Goal: Task Accomplishment & Management: Manage account settings

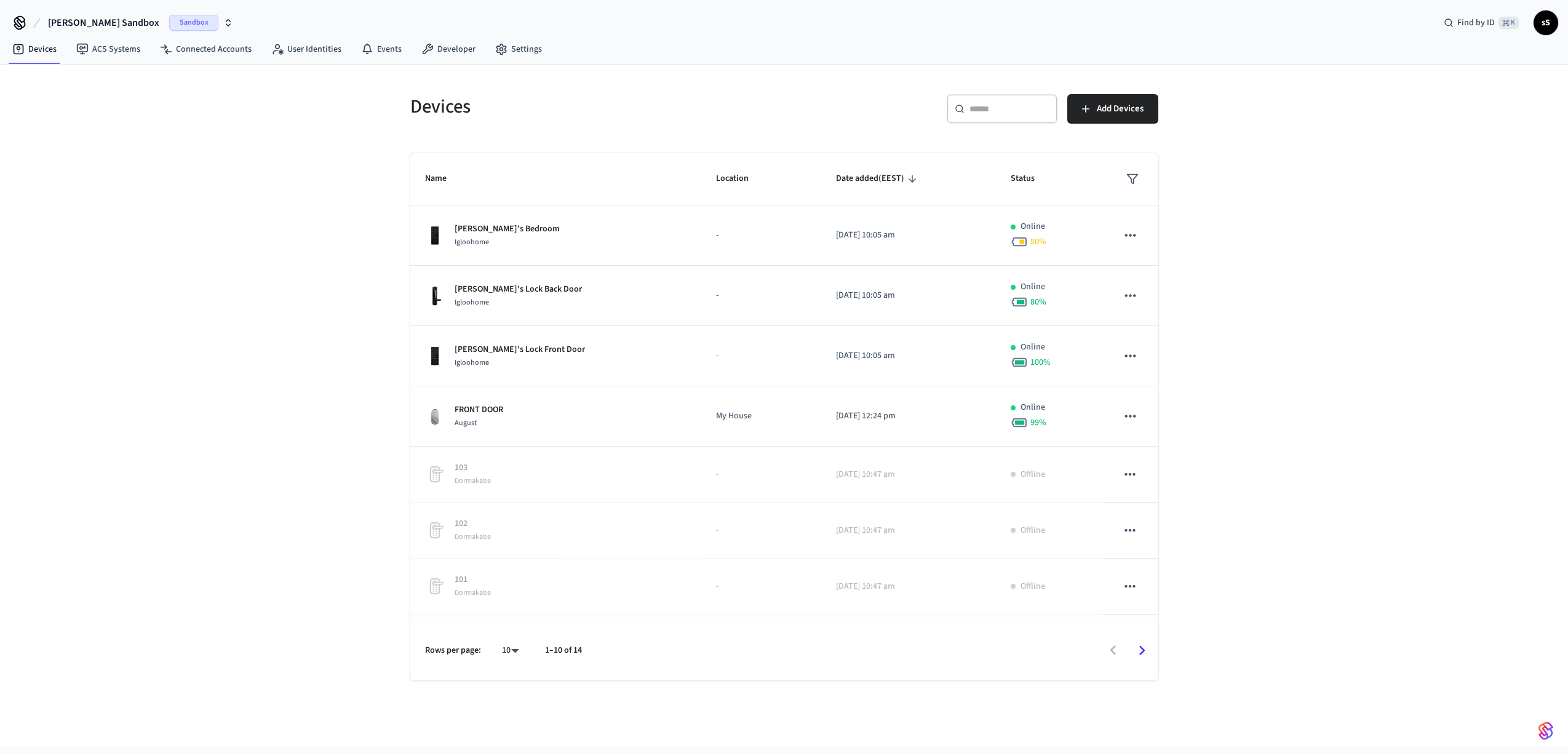
click at [224, 22] on icon "button" at bounding box center [229, 23] width 10 height 10
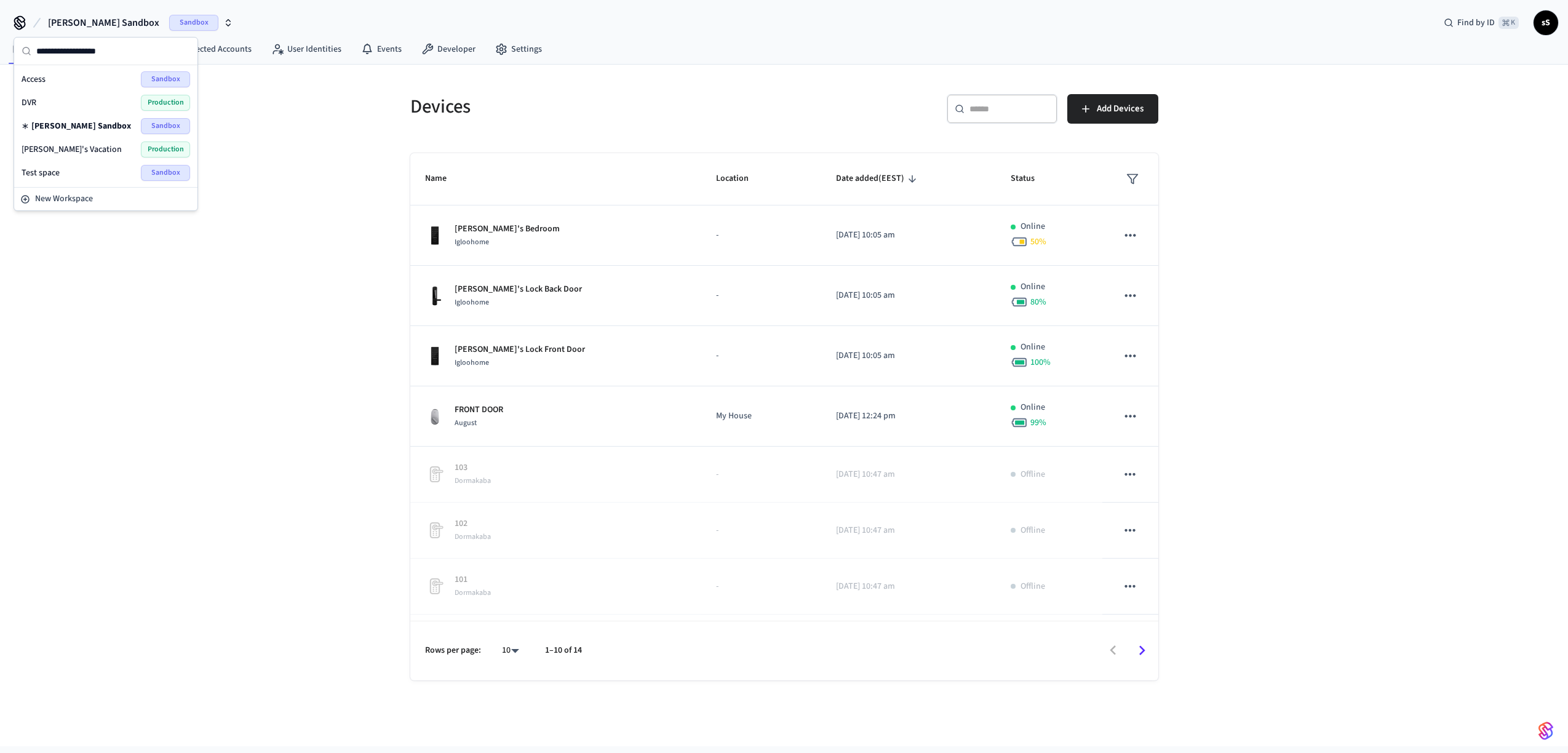
click at [67, 150] on span "[PERSON_NAME]'s Vacation" at bounding box center [72, 149] width 101 height 12
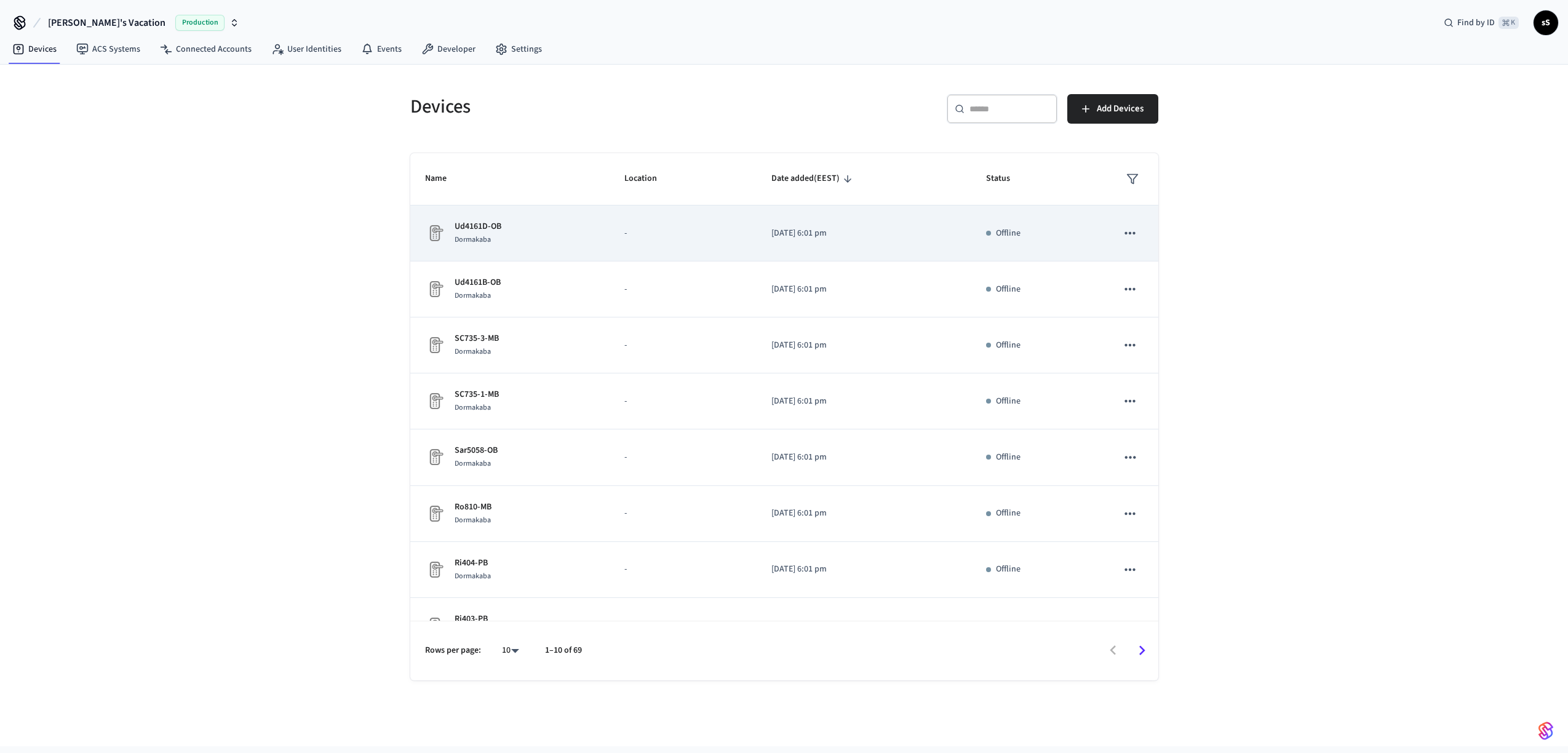
click at [519, 241] on div "Ud4161D-OB Dormakaba" at bounding box center [510, 233] width 170 height 26
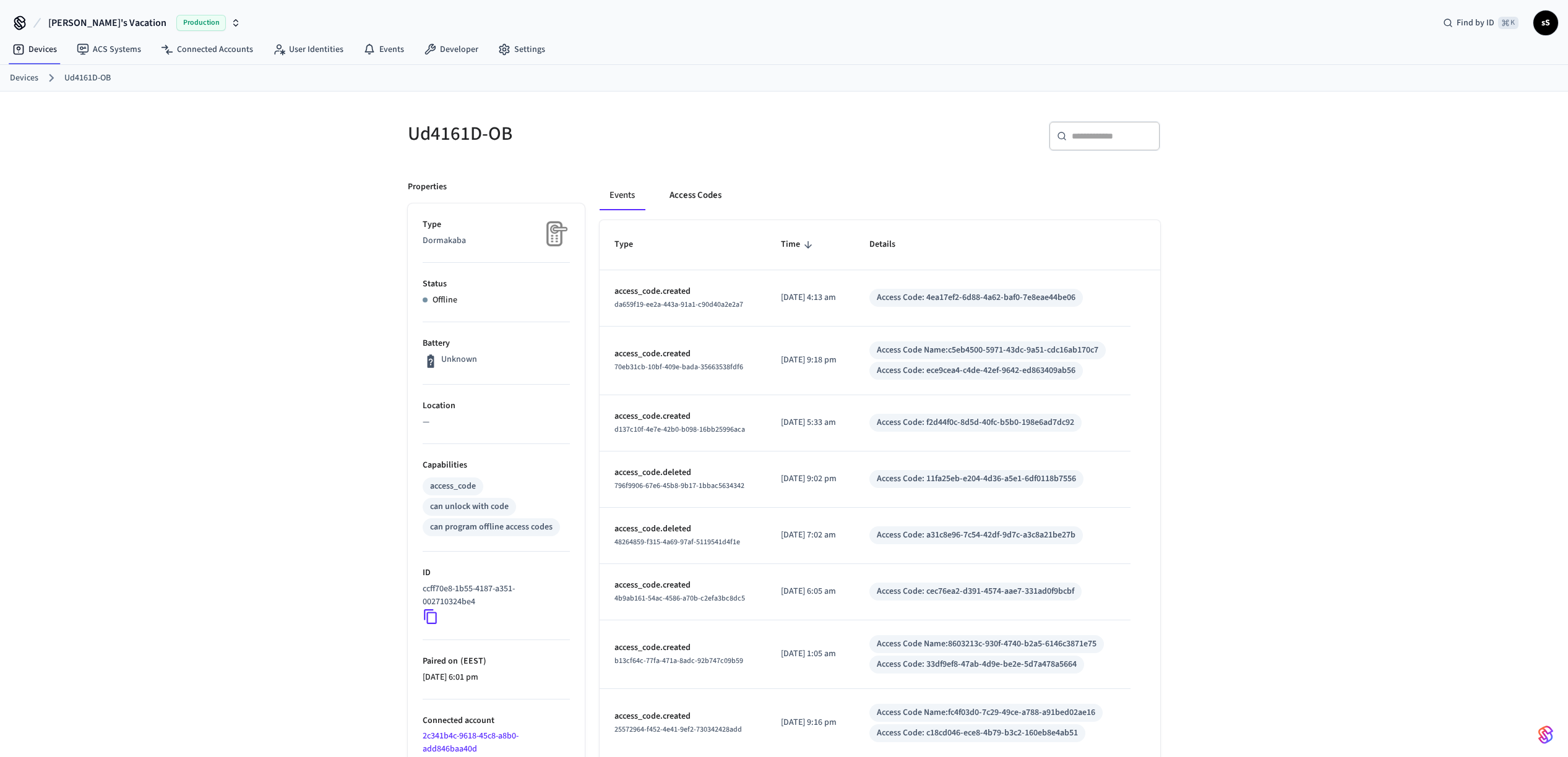
click at [718, 197] on button "Access Codes" at bounding box center [695, 195] width 71 height 30
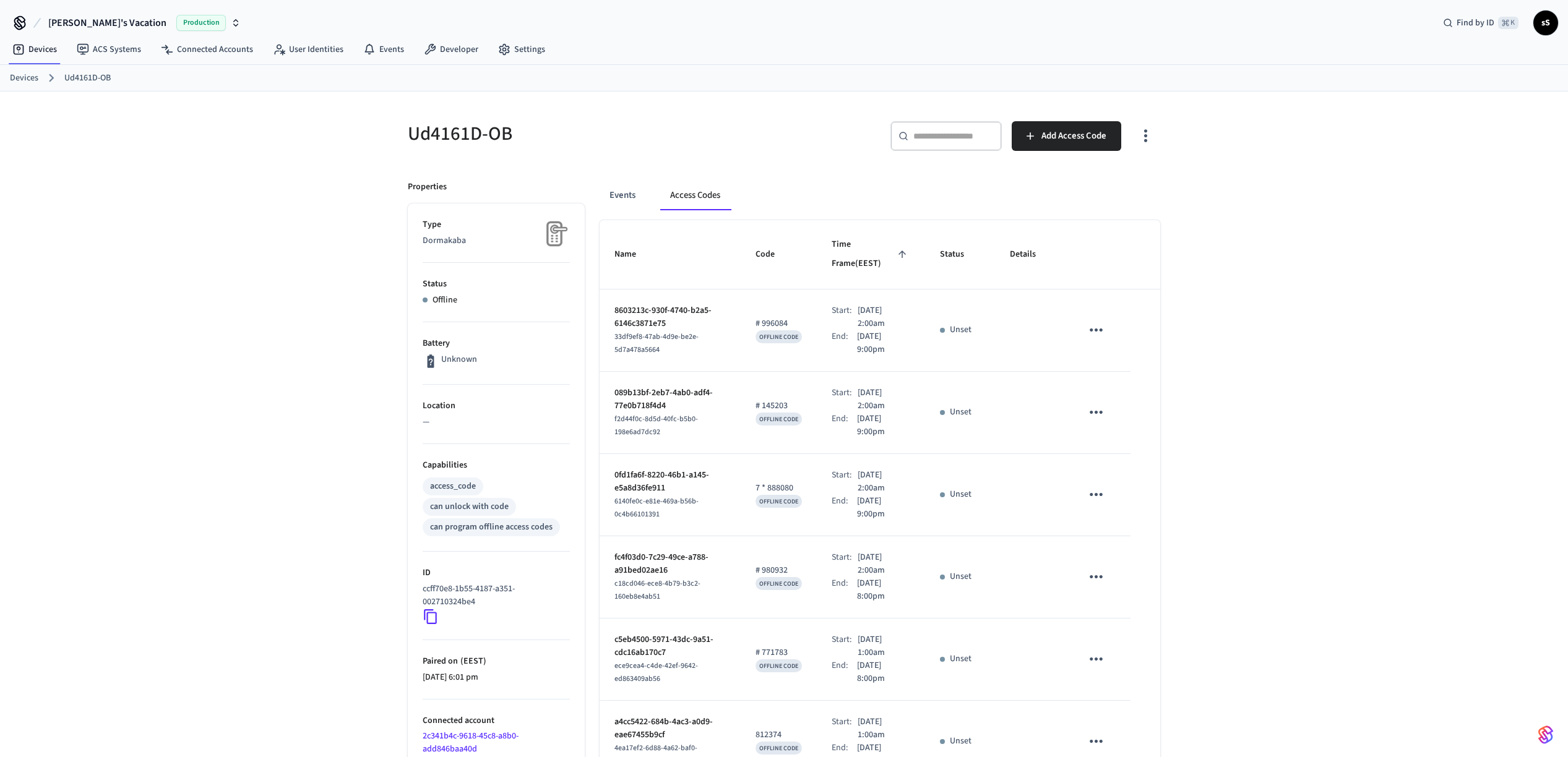
click at [1100, 327] on icon "sticky table" at bounding box center [1095, 329] width 19 height 19
click at [1356, 285] on div at bounding box center [788, 378] width 1577 height 757
click at [234, 21] on icon "button" at bounding box center [236, 21] width 4 height 2
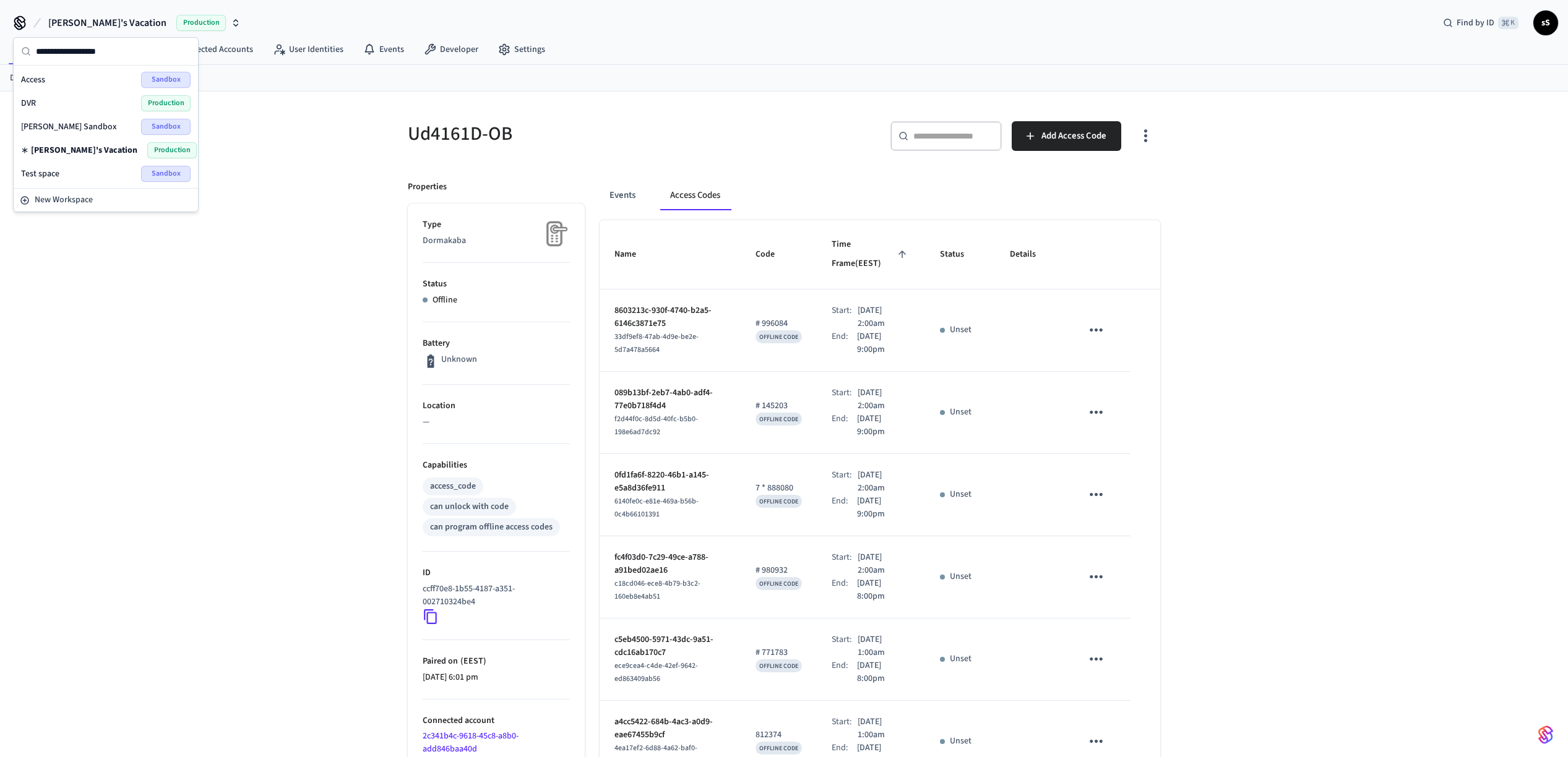
click at [61, 131] on span "[PERSON_NAME] Sandbox" at bounding box center [68, 127] width 96 height 12
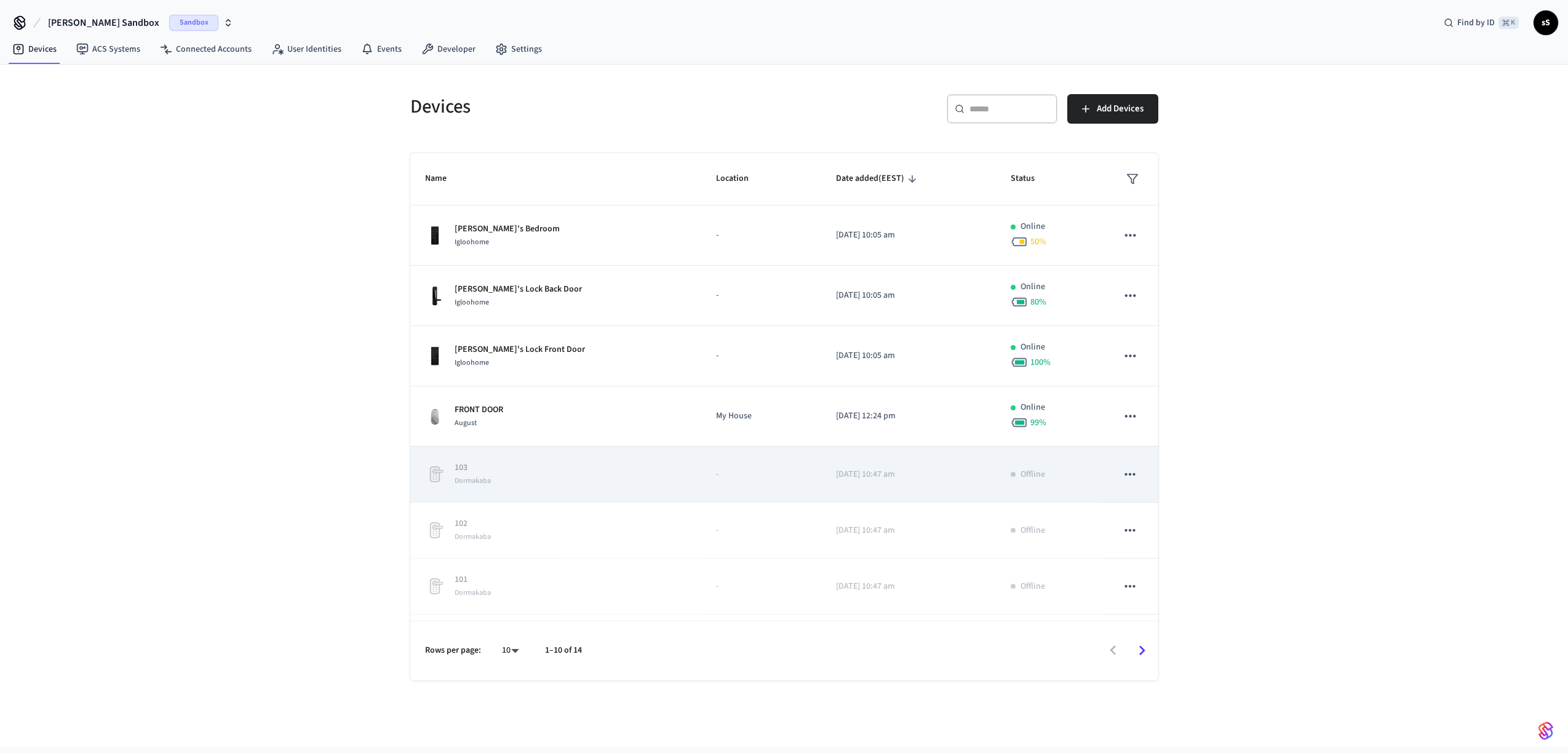
scroll to position [167, 0]
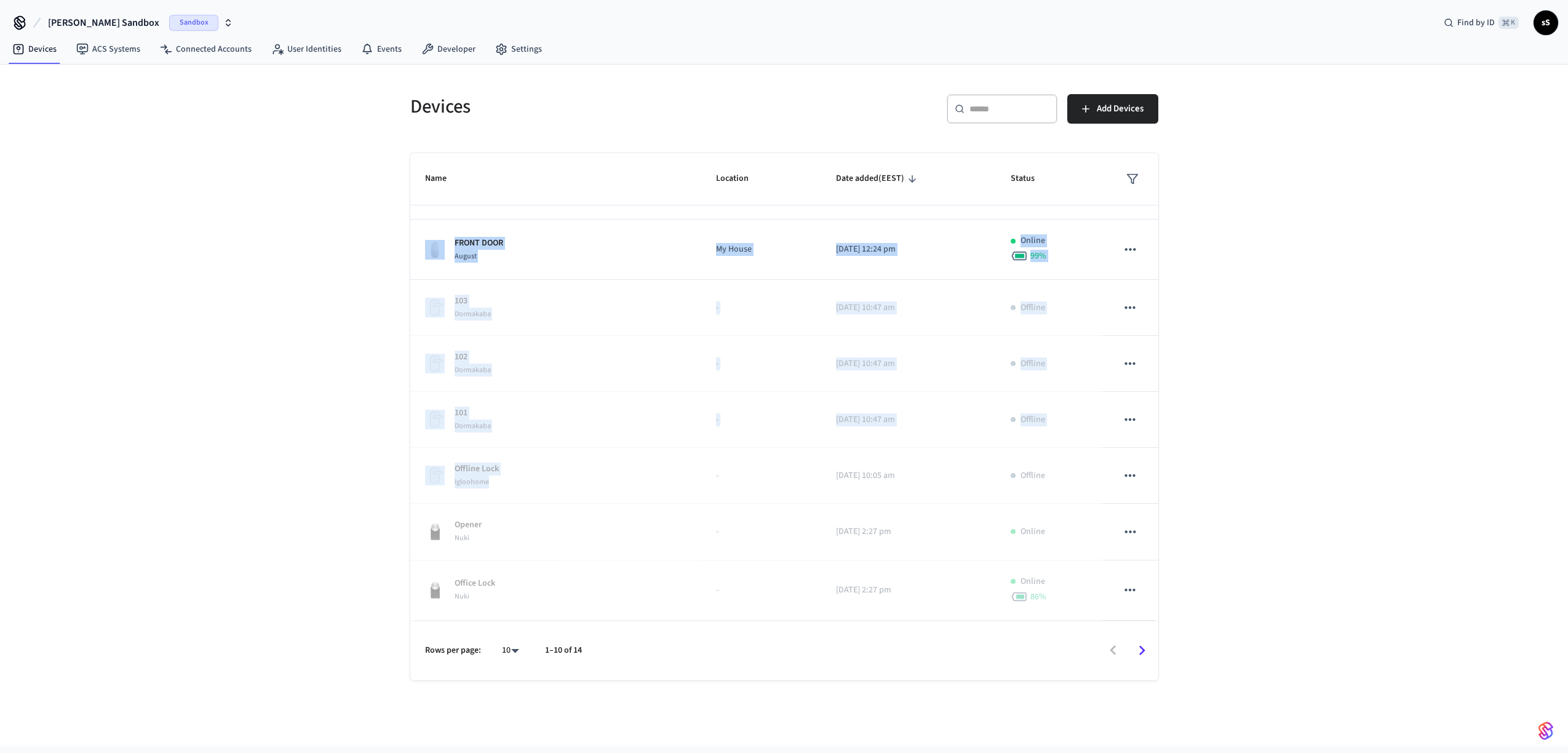
drag, startPoint x: 572, startPoint y: 487, endPoint x: 249, endPoint y: 293, distance: 376.8
click at [249, 293] on div "Devices ​ ​ Add Devices Name Location Date added (EEST) Status [PERSON_NAME]'s …" at bounding box center [784, 406] width 1568 height 682
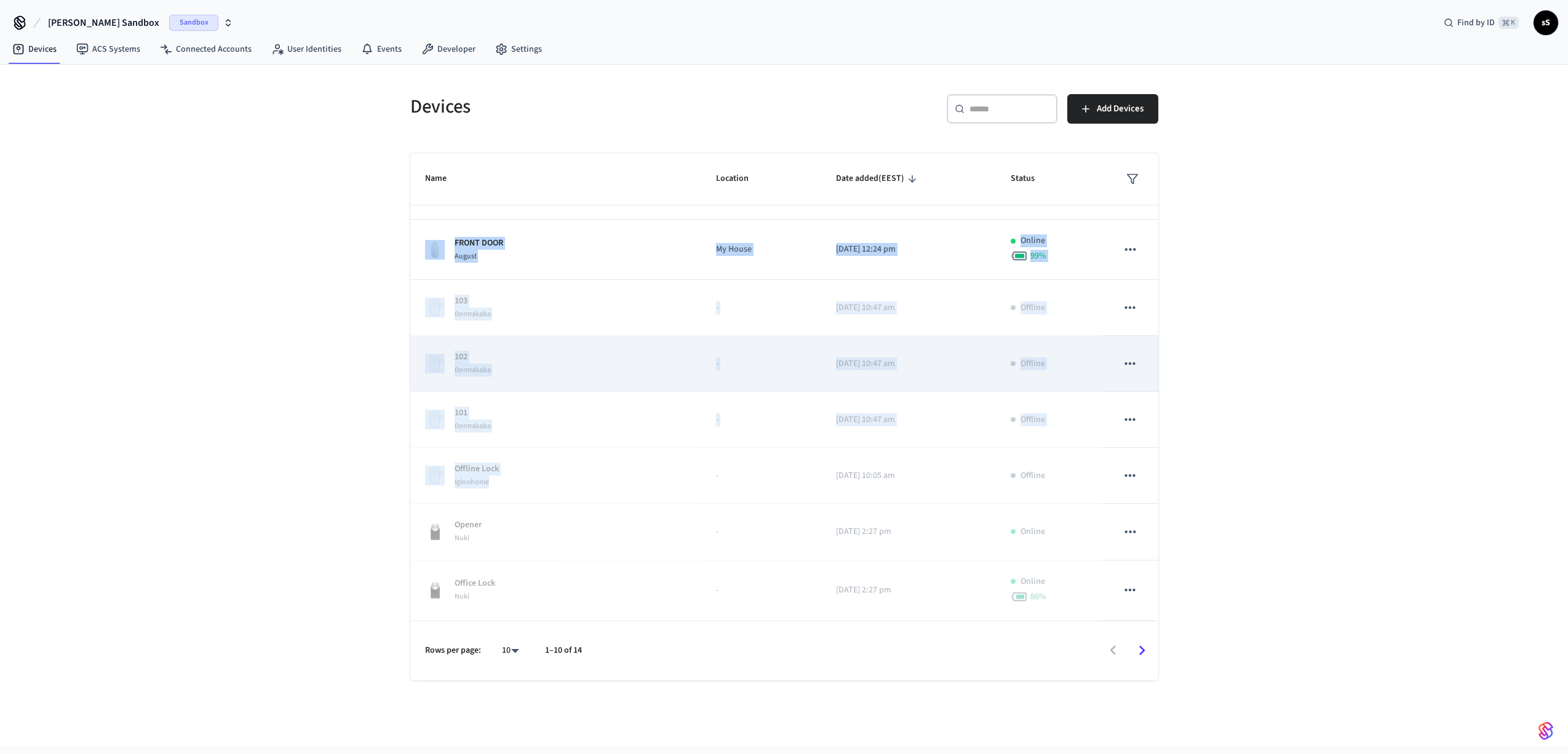
click at [474, 371] on span "Dormakaba" at bounding box center [472, 370] width 36 height 11
click at [499, 361] on div "102 Dormakaba" at bounding box center [555, 364] width 261 height 26
click at [524, 356] on div "102 Dormakaba" at bounding box center [555, 364] width 261 height 26
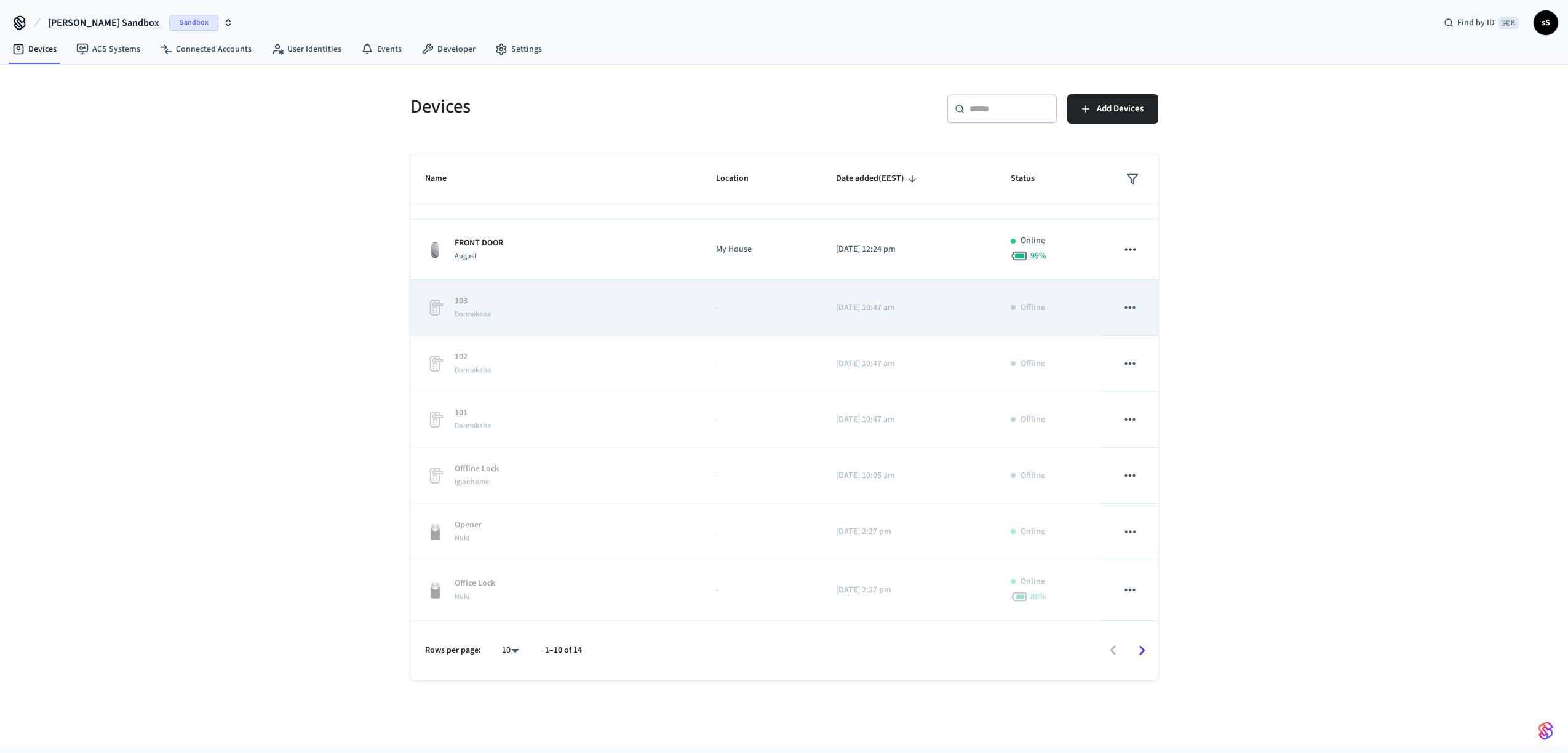
click at [1122, 306] on icon "sticky table" at bounding box center [1129, 308] width 16 height 16
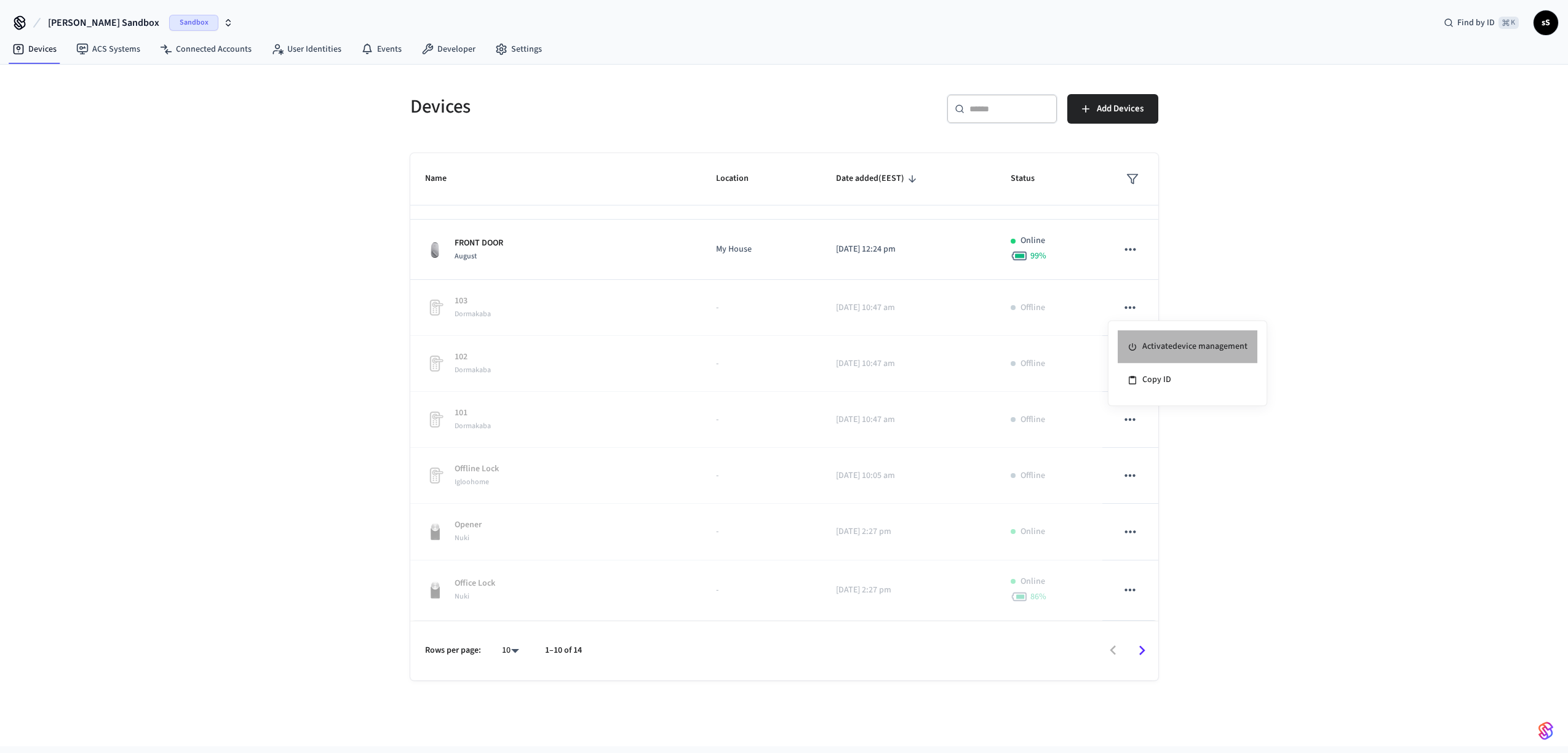
click at [1147, 348] on li "Activate device management" at bounding box center [1188, 347] width 140 height 34
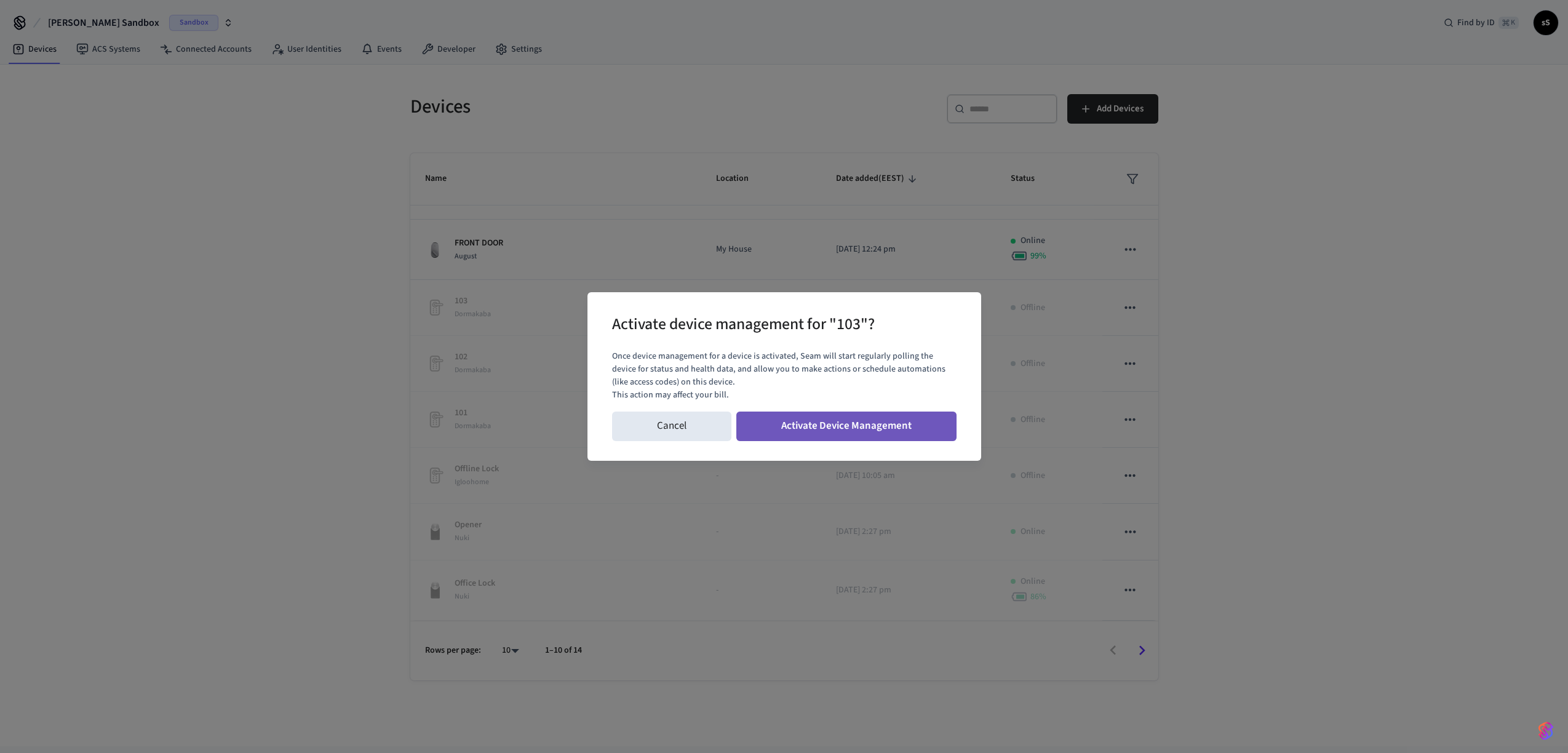
drag, startPoint x: 815, startPoint y: 430, endPoint x: 807, endPoint y: 427, distance: 8.5
click at [814, 430] on button "Activate Device Management" at bounding box center [846, 427] width 220 height 30
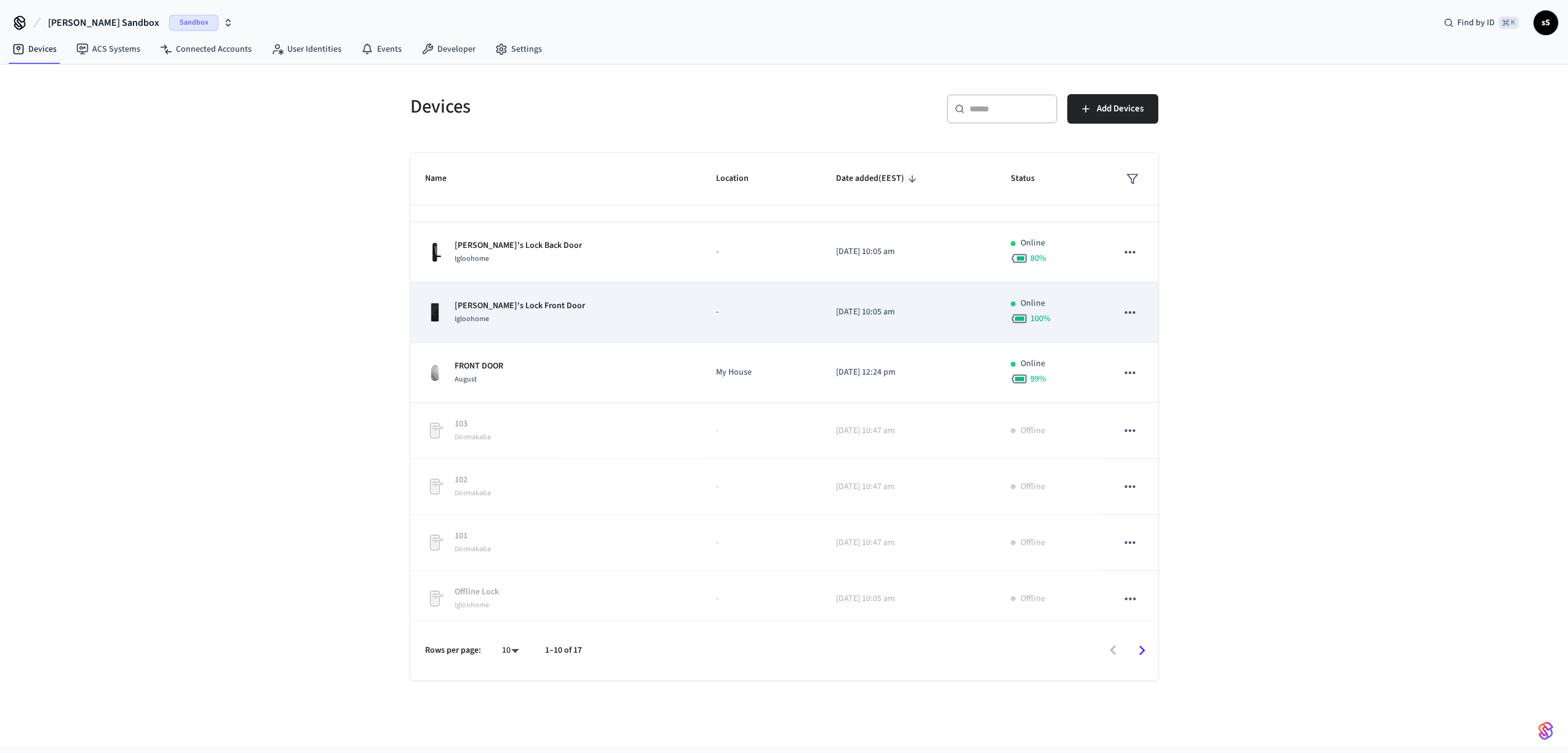
scroll to position [0, 0]
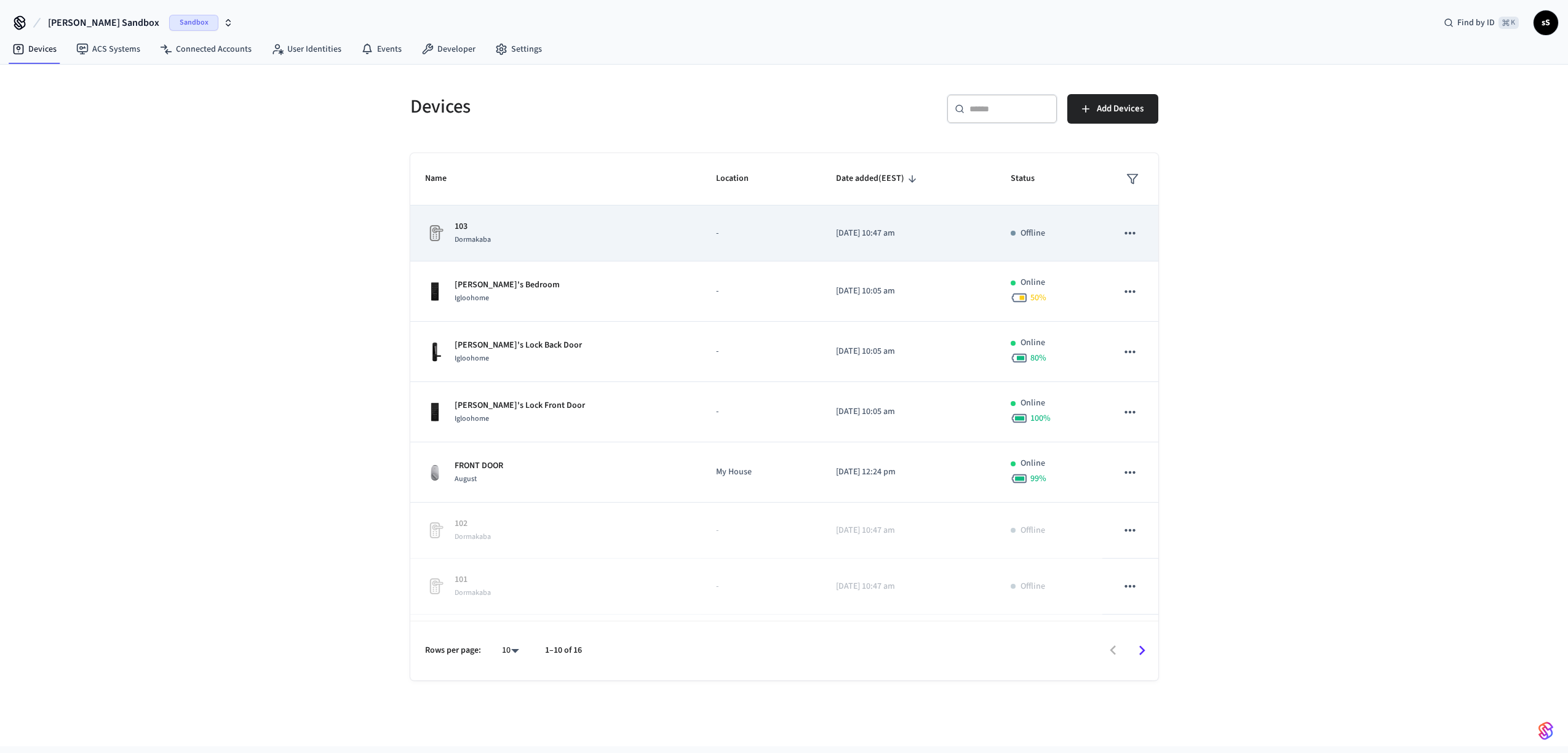
click at [526, 219] on td "103 Dormakaba" at bounding box center [555, 233] width 291 height 56
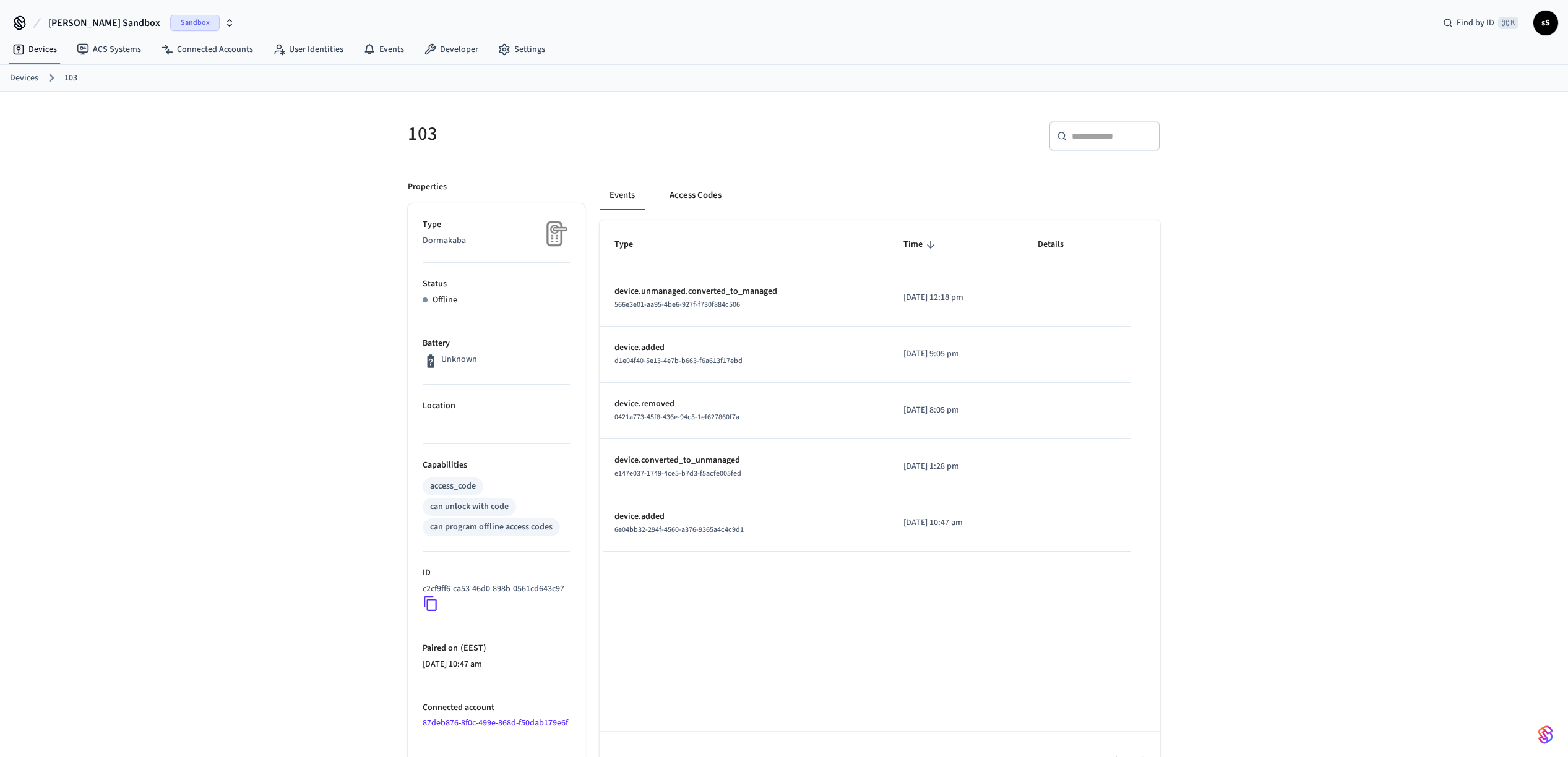
click at [702, 205] on button "Access Codes" at bounding box center [695, 195] width 71 height 30
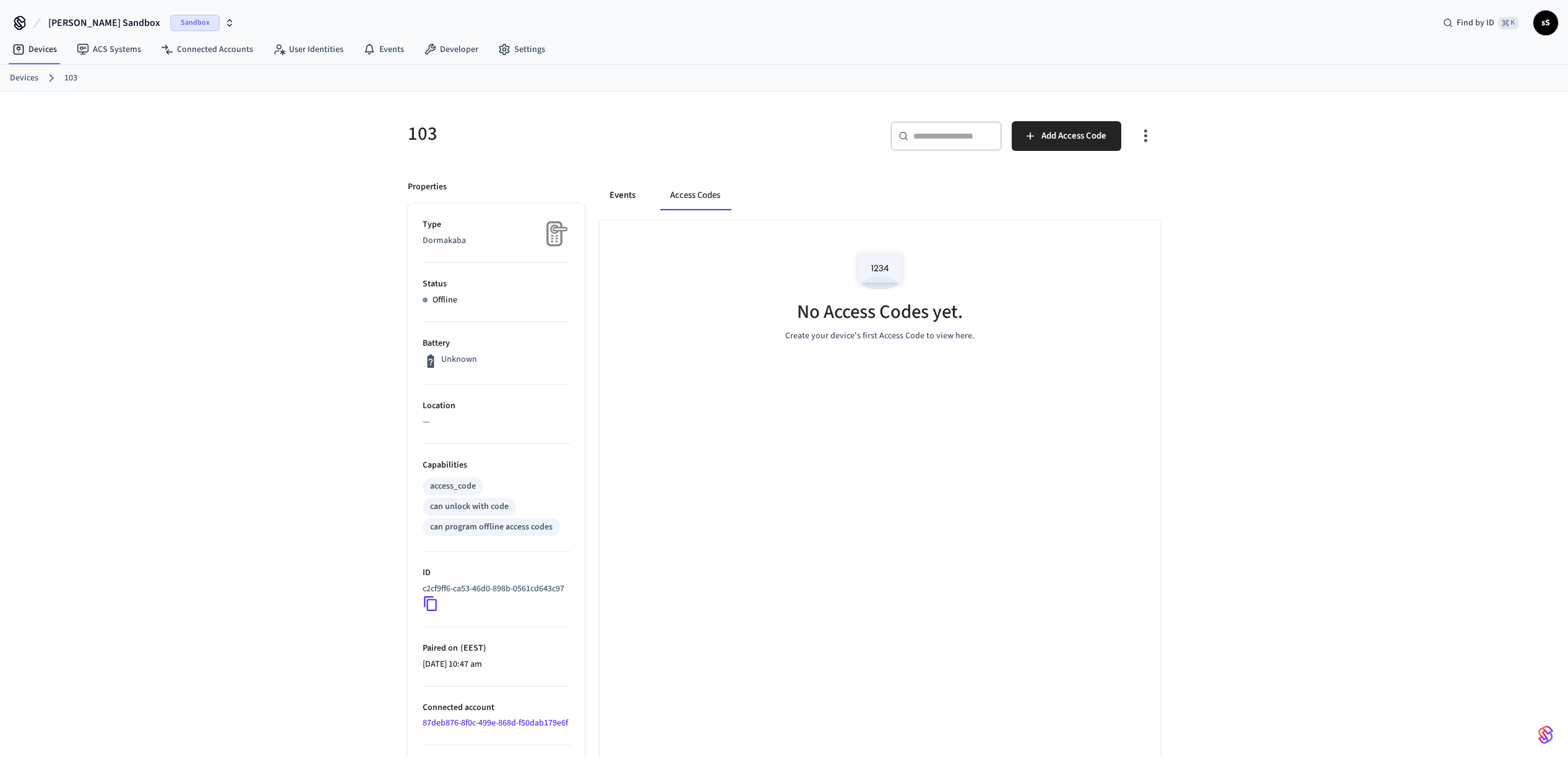
click at [628, 194] on button "Events" at bounding box center [622, 195] width 46 height 30
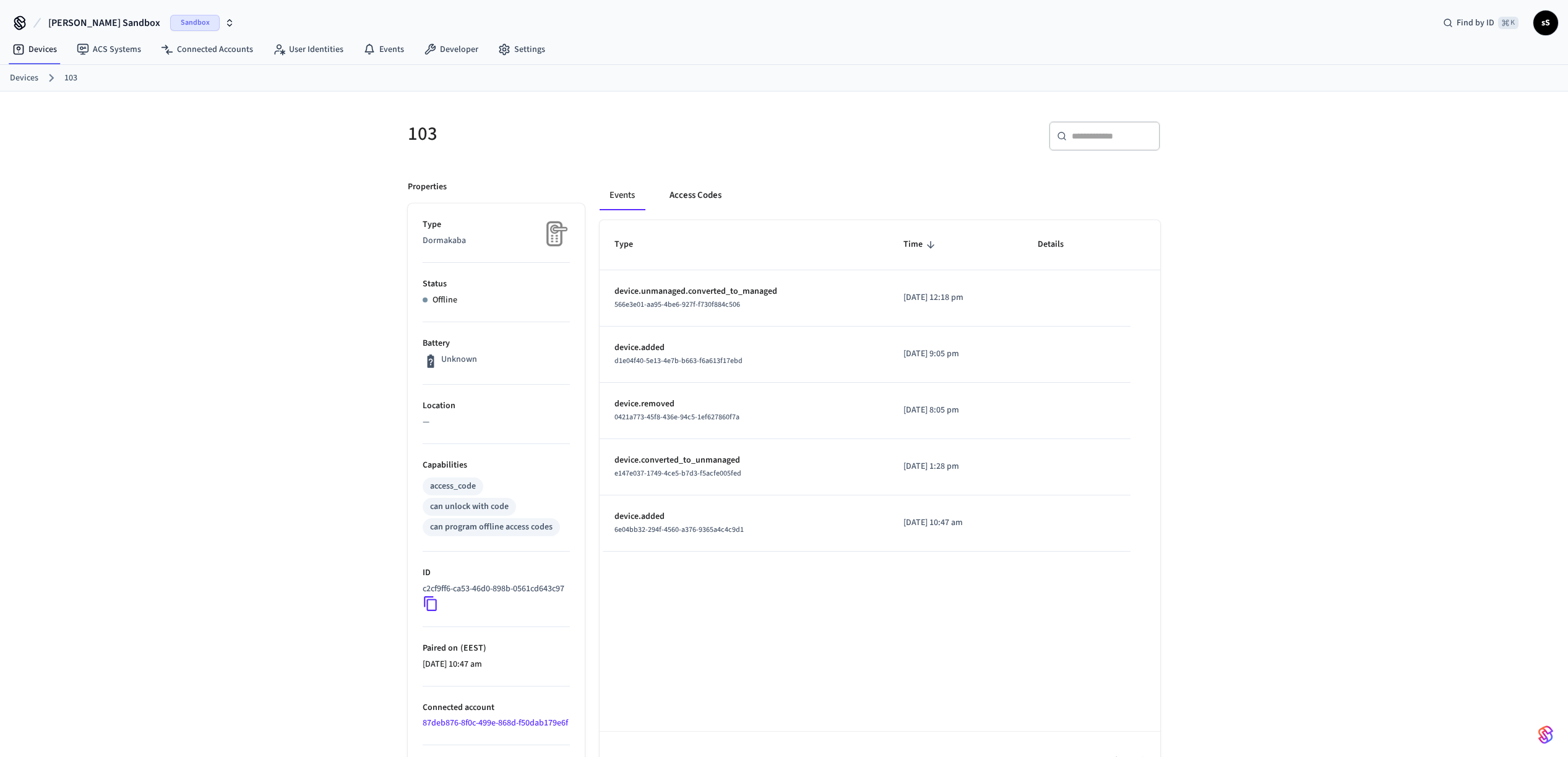
click at [696, 195] on button "Access Codes" at bounding box center [695, 195] width 71 height 30
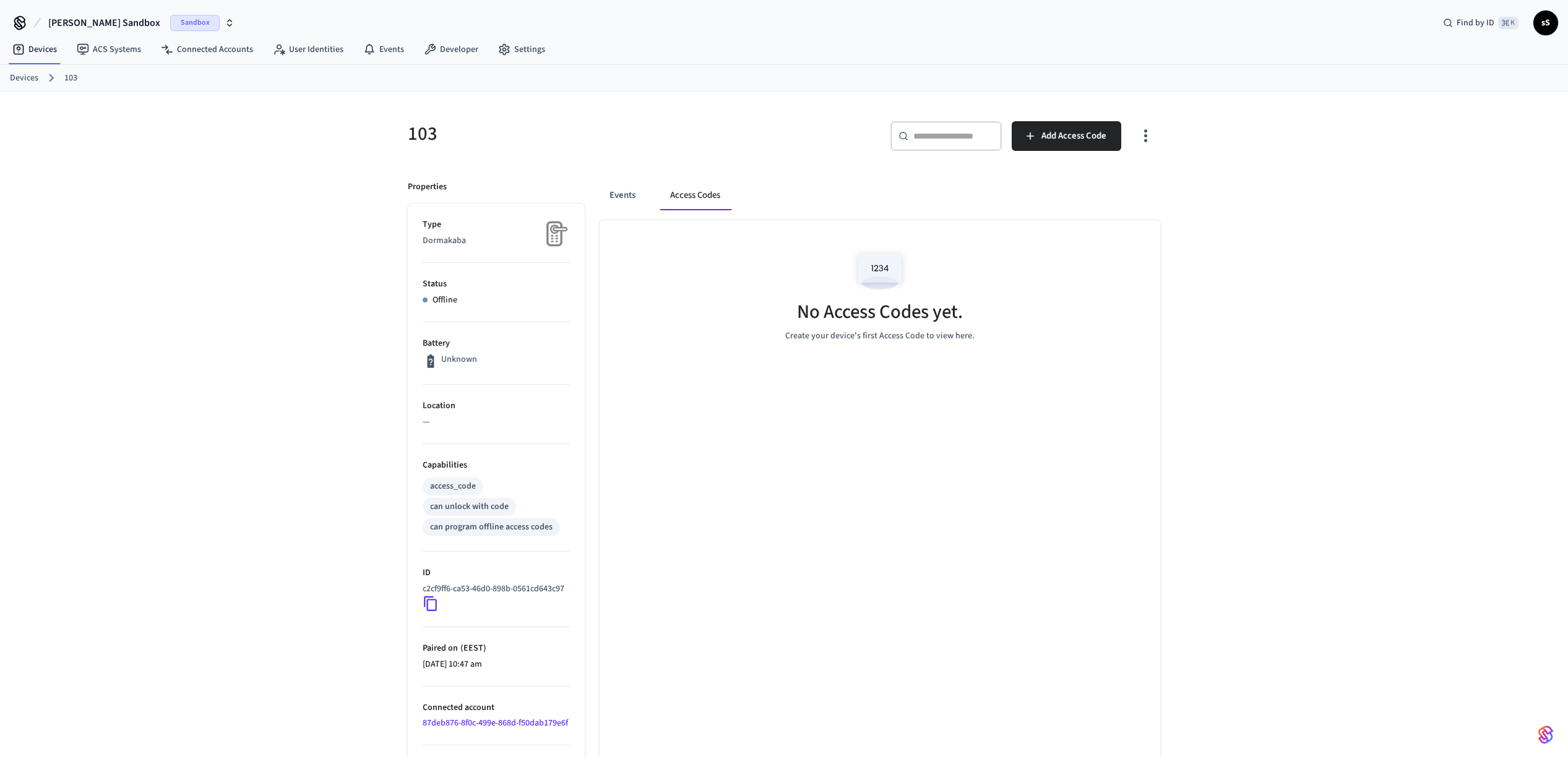
click at [895, 293] on img at bounding box center [879, 270] width 56 height 53
click at [1080, 132] on span "Add Access Code" at bounding box center [1073, 136] width 65 height 16
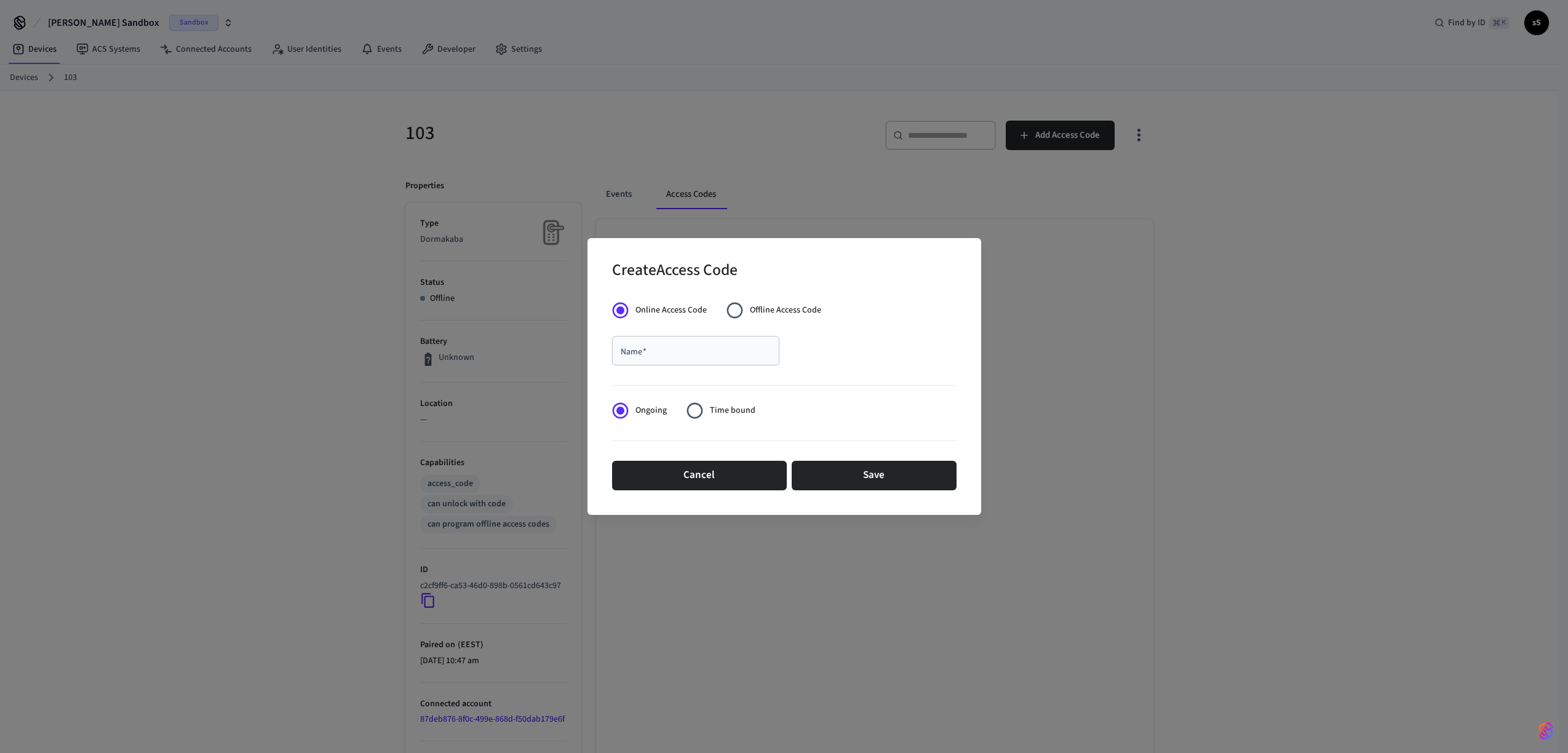
click at [754, 307] on span "Offline Access Code" at bounding box center [785, 309] width 71 height 13
click at [683, 308] on span "Online Access Code" at bounding box center [671, 309] width 71 height 13
click at [691, 362] on div "Name   *" at bounding box center [696, 351] width 168 height 30
type input "****"
drag, startPoint x: 887, startPoint y: 465, endPoint x: 884, endPoint y: 458, distance: 7.6
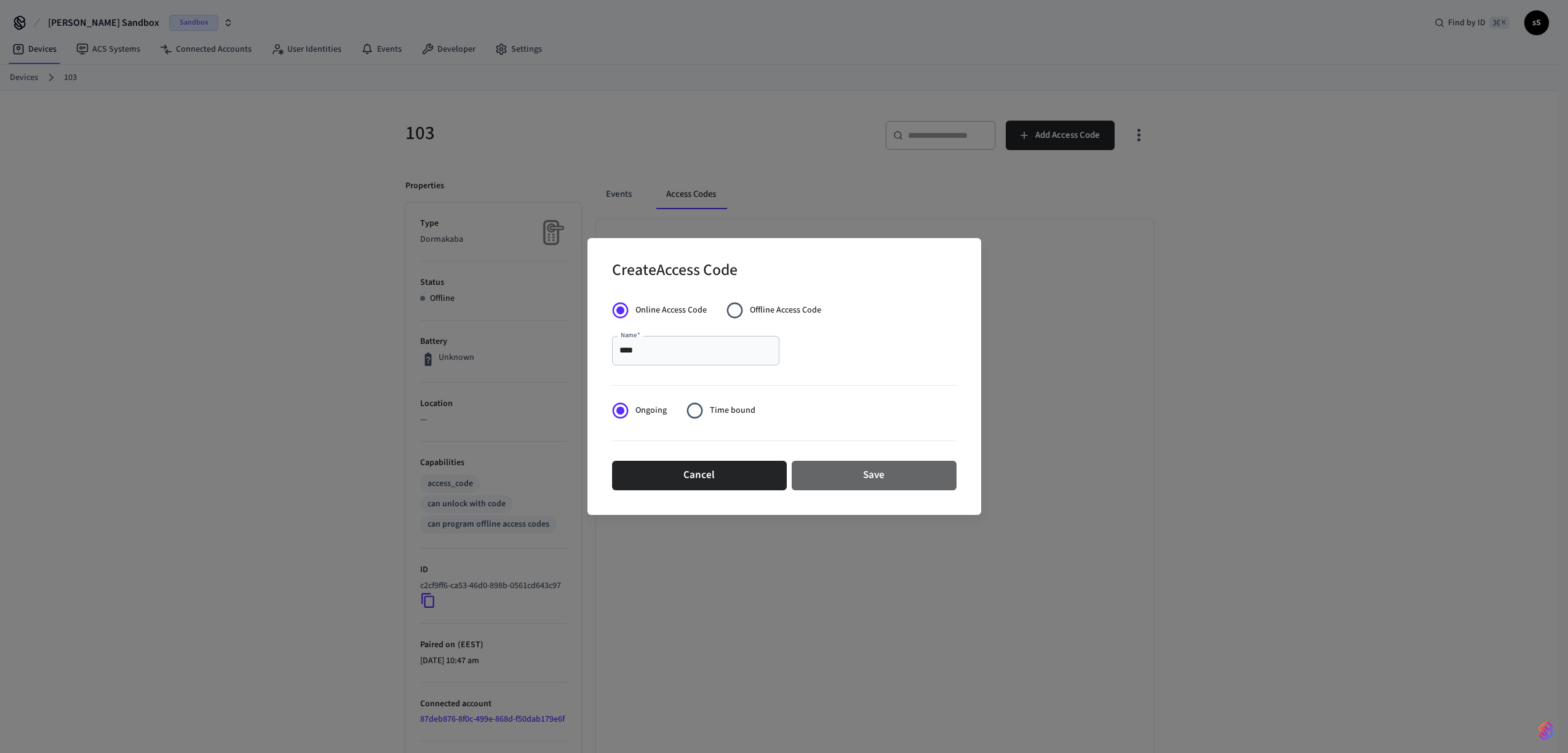
click at [887, 459] on div "Cancel Save" at bounding box center [784, 476] width 345 height 39
click at [860, 477] on button "Save" at bounding box center [873, 476] width 165 height 30
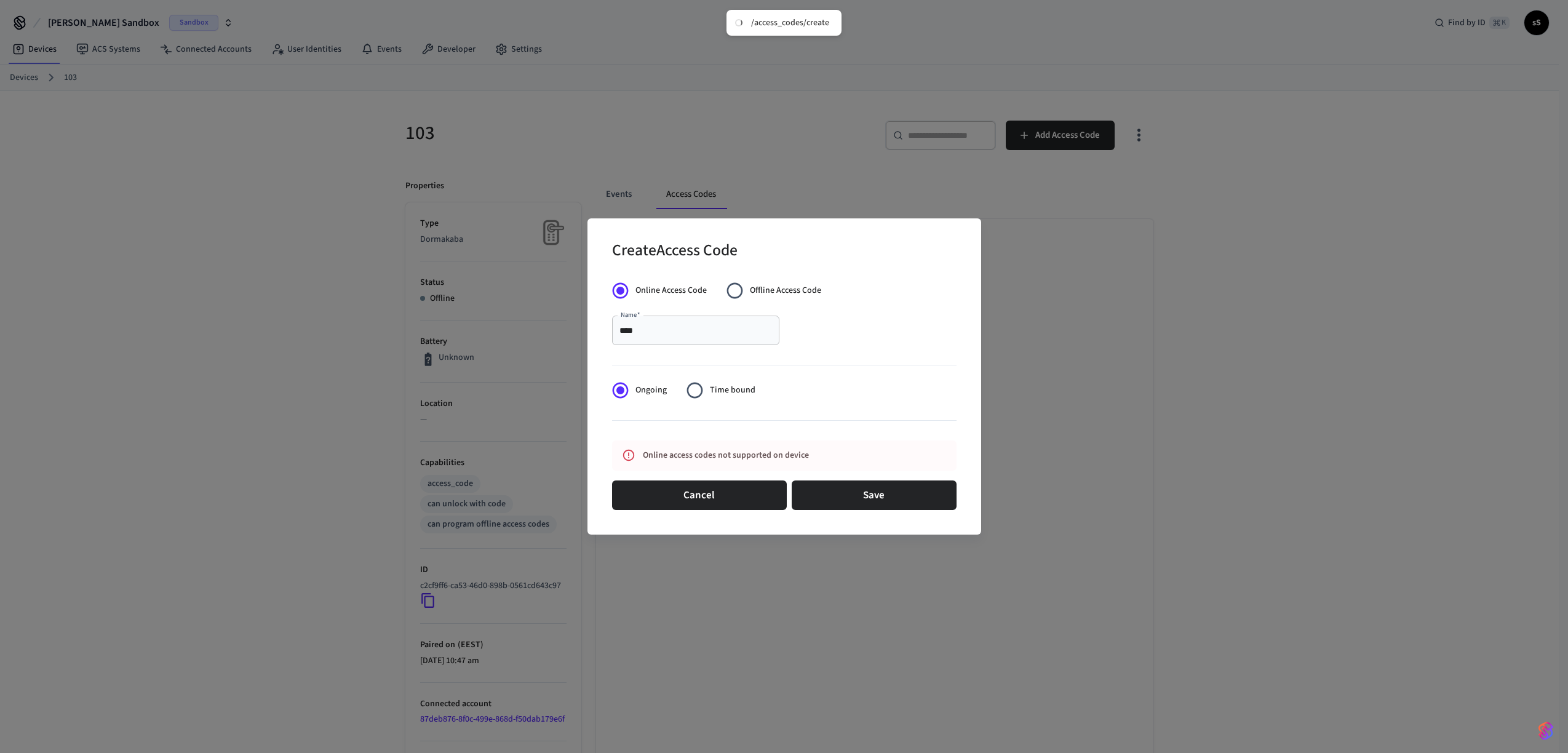
click at [764, 294] on span "Offline Access Code" at bounding box center [785, 290] width 71 height 13
click at [733, 392] on span "Time bound" at bounding box center [732, 389] width 45 height 13
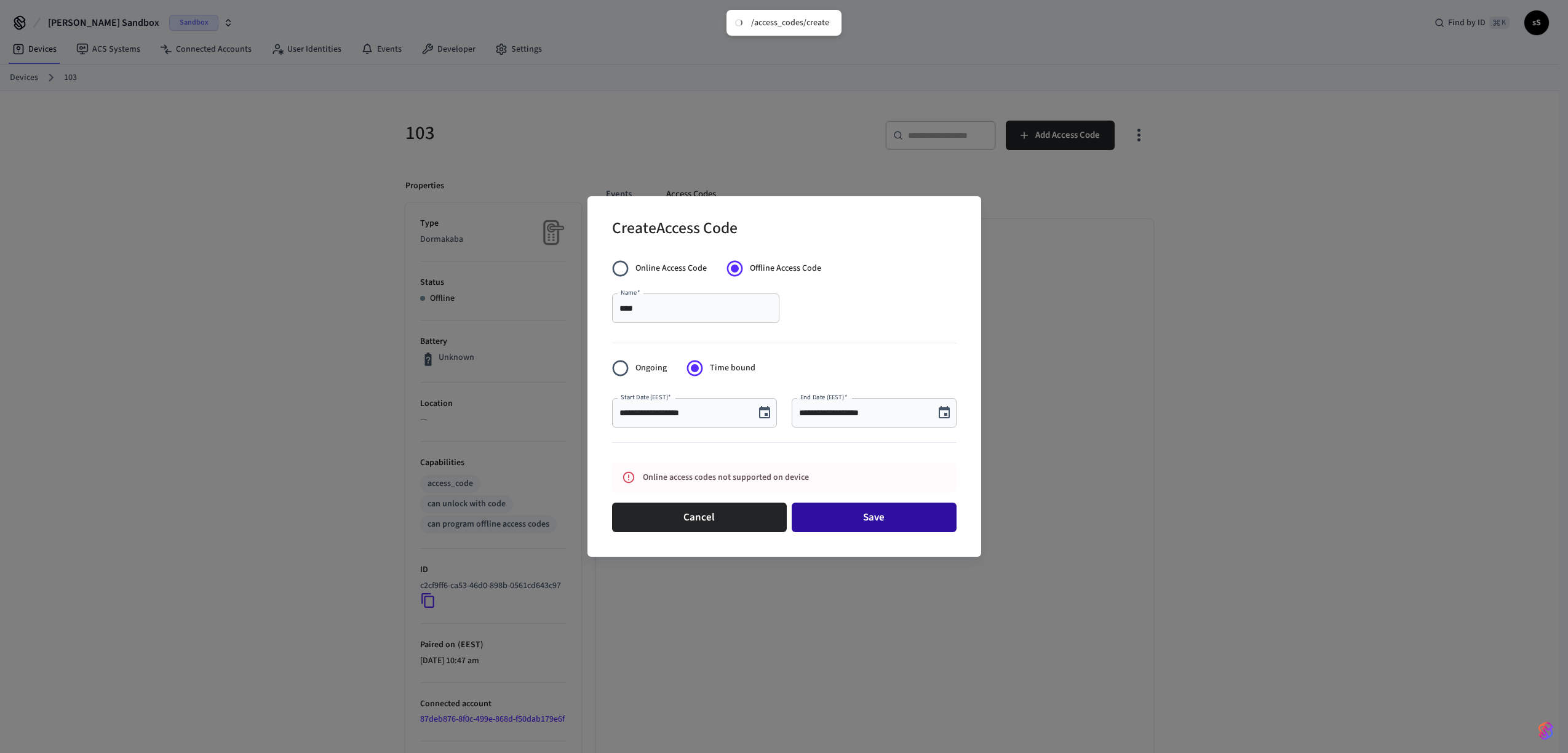
drag, startPoint x: 886, startPoint y: 495, endPoint x: 878, endPoint y: 526, distance: 32.0
click at [878, 526] on form "**********" at bounding box center [784, 395] width 345 height 284
click at [878, 526] on button "Save" at bounding box center [873, 517] width 165 height 30
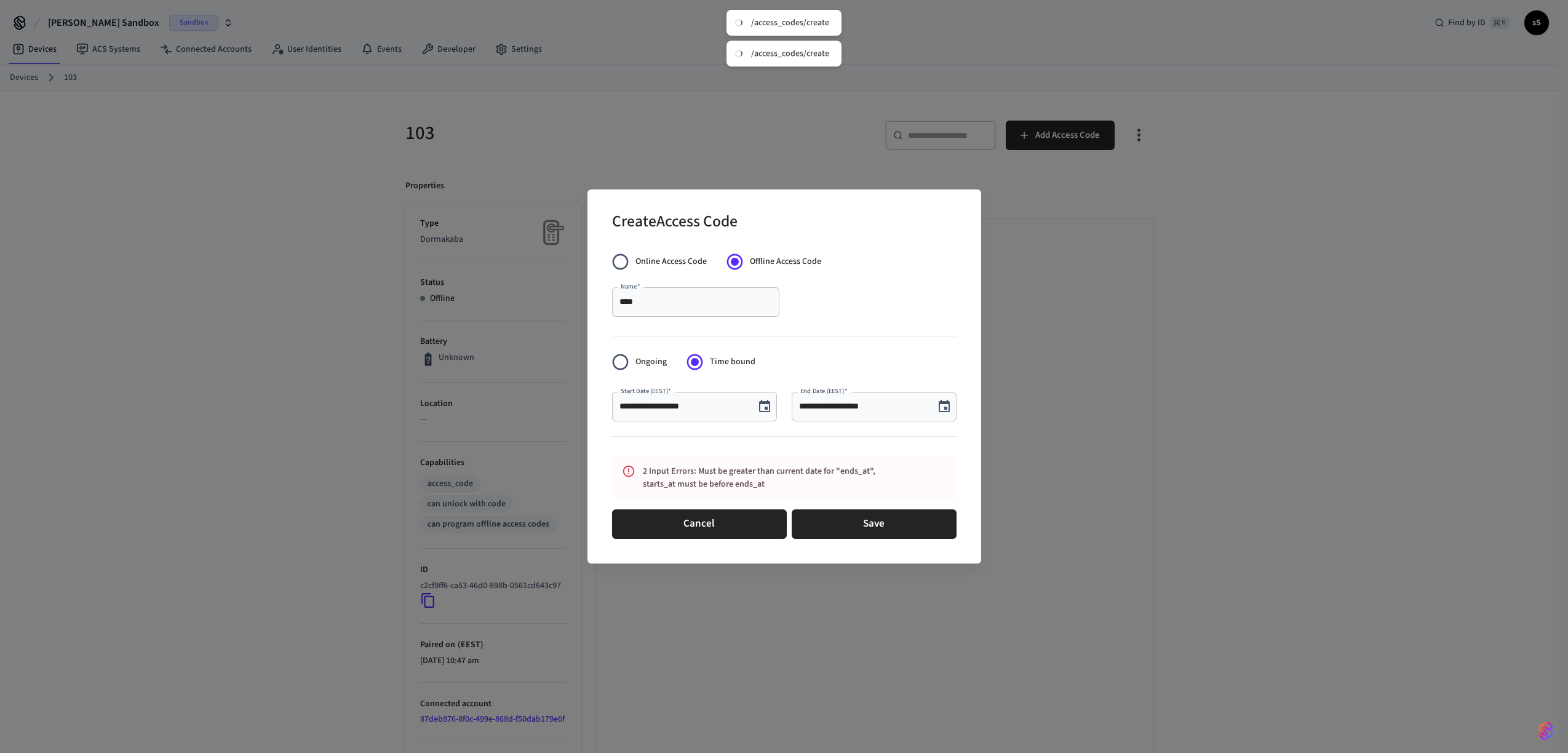
click at [899, 420] on div "**********" at bounding box center [873, 407] width 165 height 30
click at [923, 410] on input "**********" at bounding box center [863, 406] width 128 height 12
click at [942, 408] on icon "Choose date, selected date is Aug 18, 2025" at bounding box center [944, 406] width 15 height 15
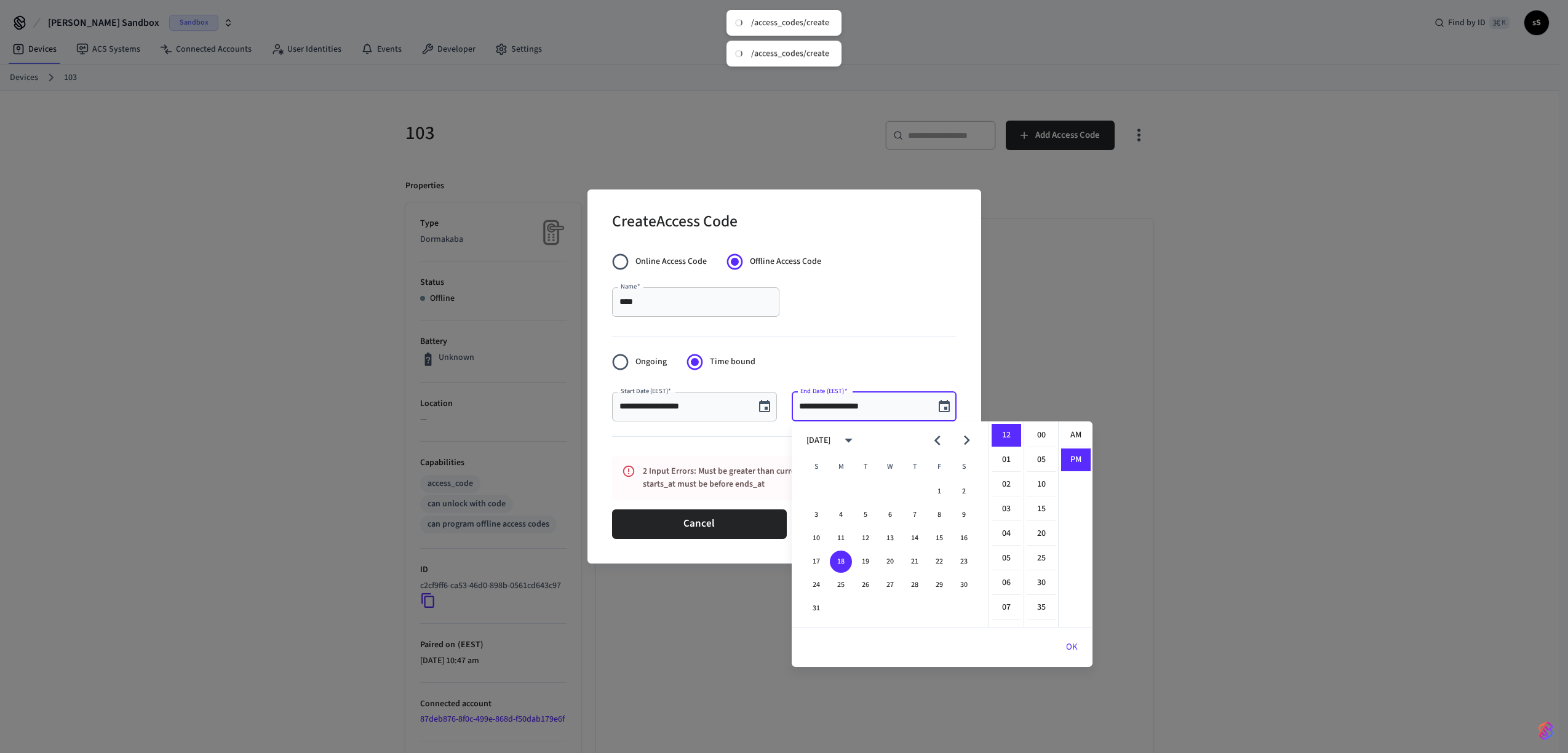
scroll to position [23, 0]
click at [866, 560] on button "19" at bounding box center [865, 562] width 22 height 22
click at [868, 557] on button "19" at bounding box center [865, 562] width 22 height 22
drag, startPoint x: 856, startPoint y: 561, endPoint x: 868, endPoint y: 562, distance: 12.0
click at [856, 561] on button "19" at bounding box center [865, 562] width 22 height 22
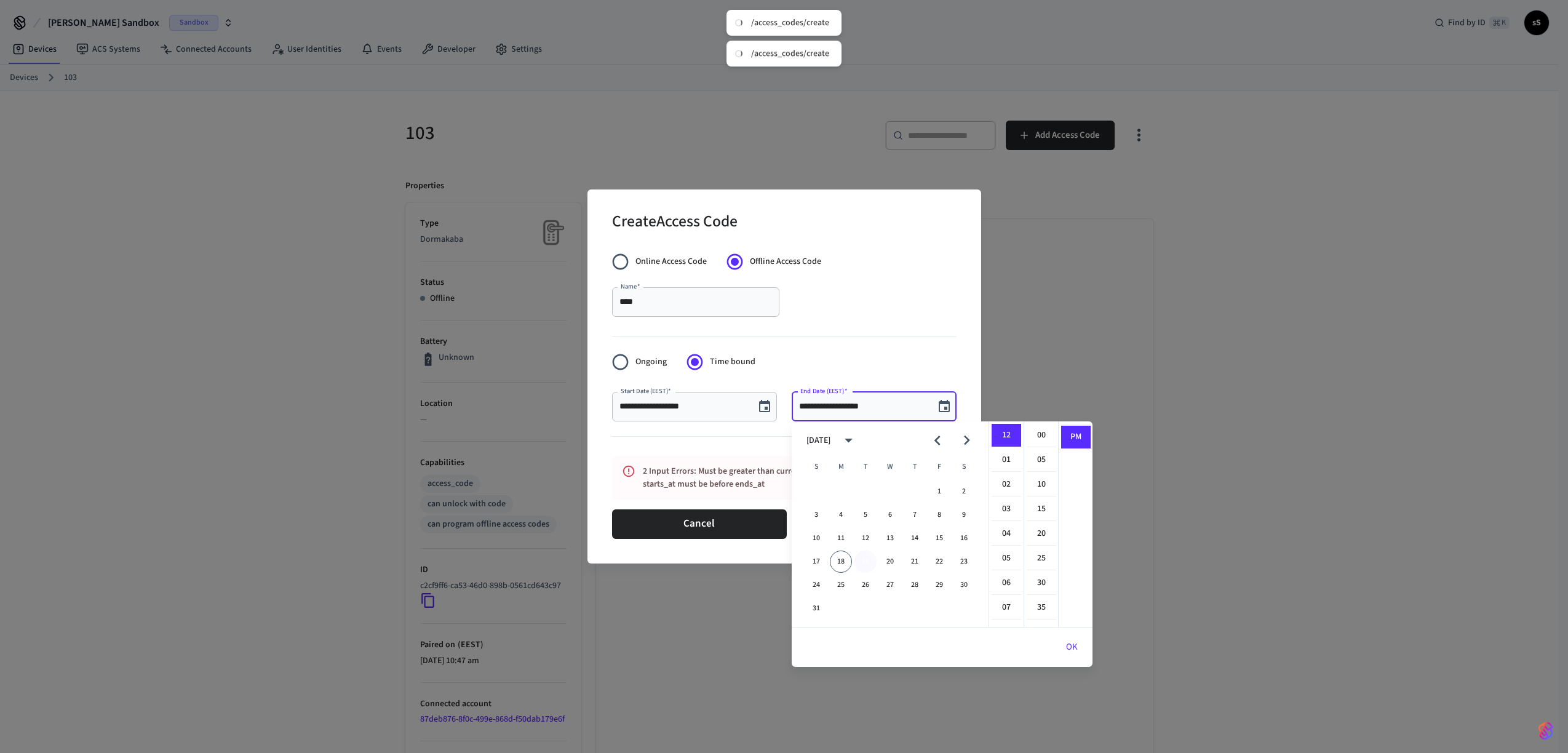
click at [868, 562] on button "19" at bounding box center [865, 562] width 22 height 22
click at [833, 562] on button "18" at bounding box center [841, 562] width 22 height 22
click at [859, 560] on button "19" at bounding box center [865, 562] width 22 height 22
type input "**********"
click at [1071, 652] on button "OK" at bounding box center [1072, 648] width 41 height 30
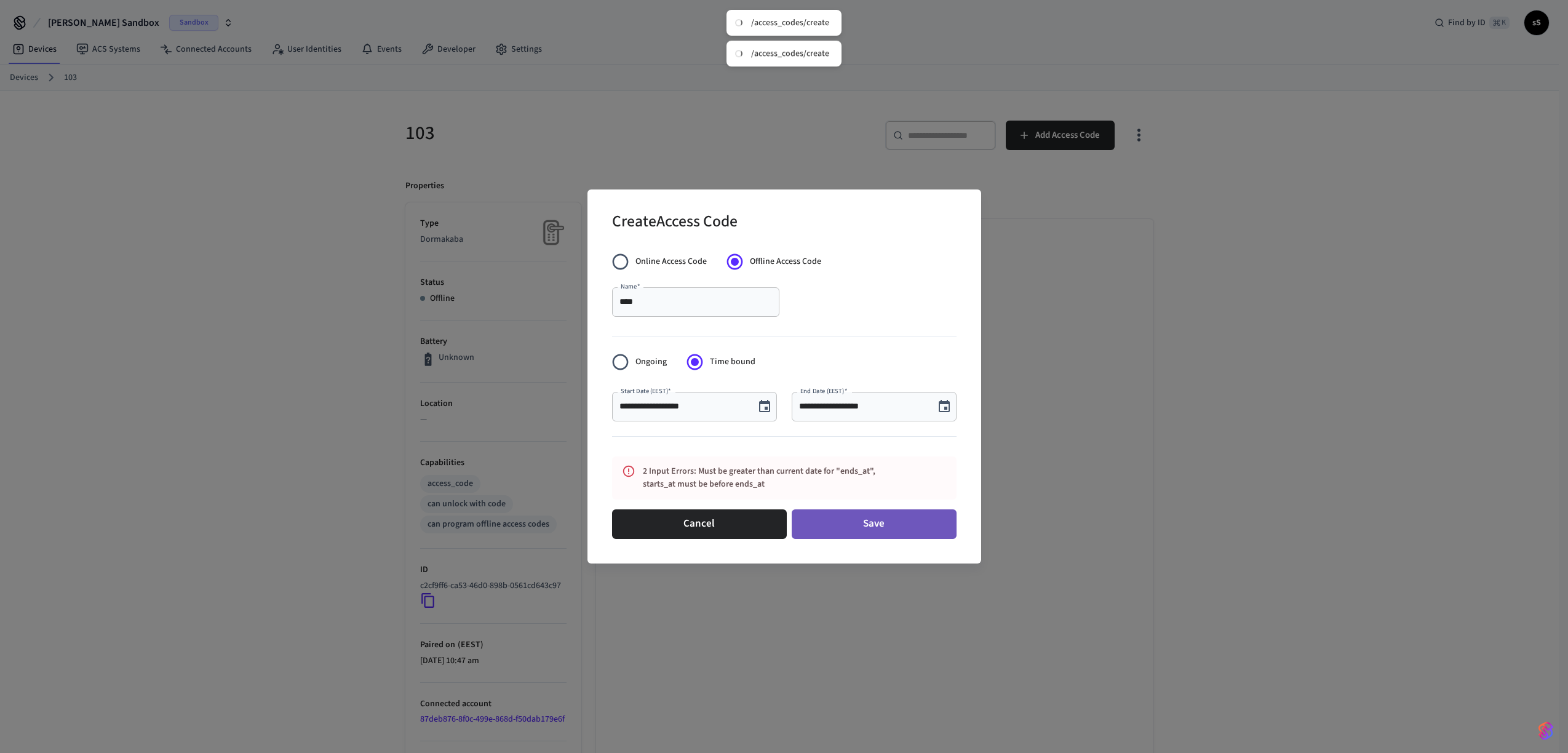
click at [923, 517] on button "Save" at bounding box center [873, 524] width 165 height 30
click at [768, 415] on button "Choose date, selected date is Aug 18, 2025" at bounding box center [764, 406] width 25 height 25
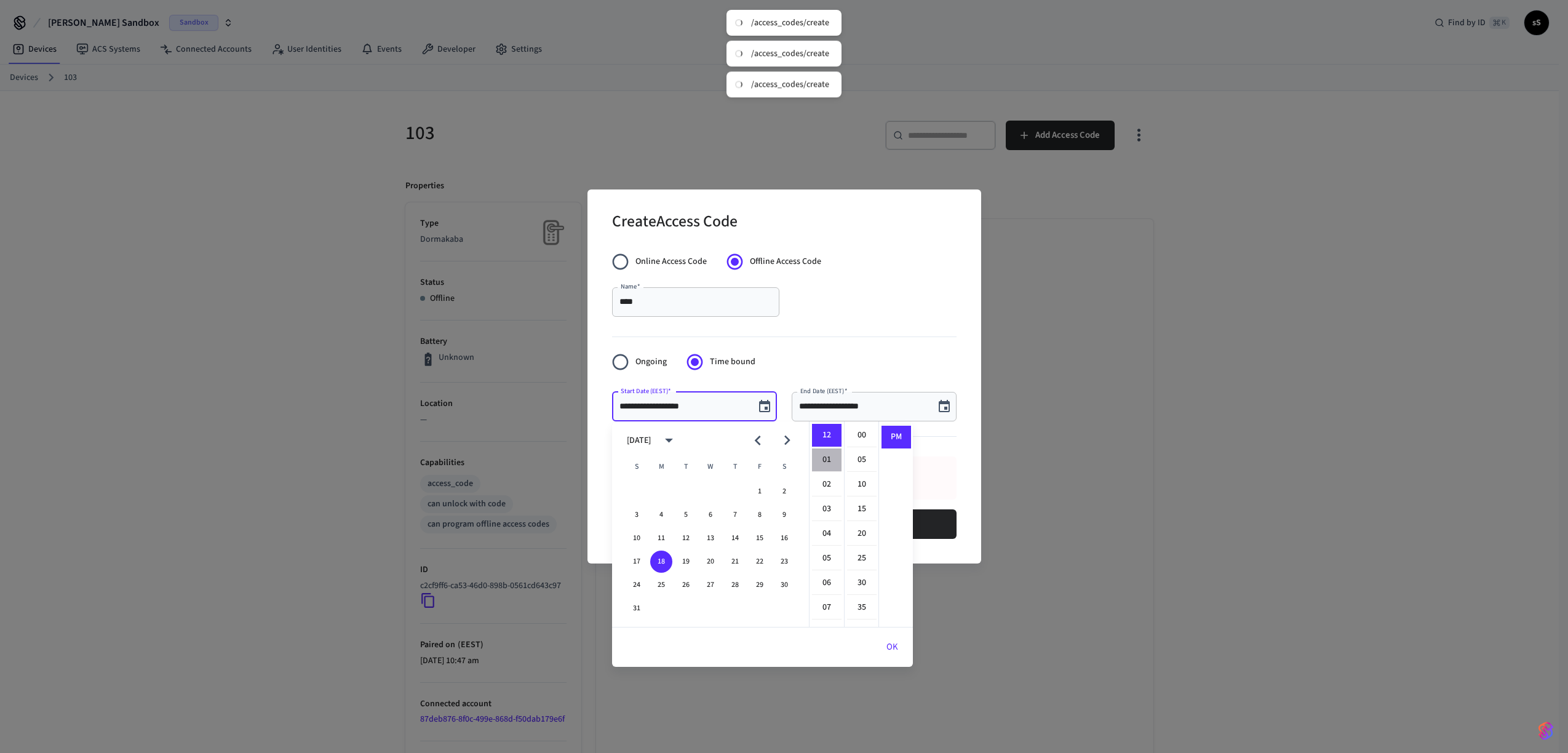
click at [828, 454] on li "01" at bounding box center [827, 460] width 30 height 24
type input "**********"
click at [888, 652] on button "OK" at bounding box center [892, 648] width 41 height 30
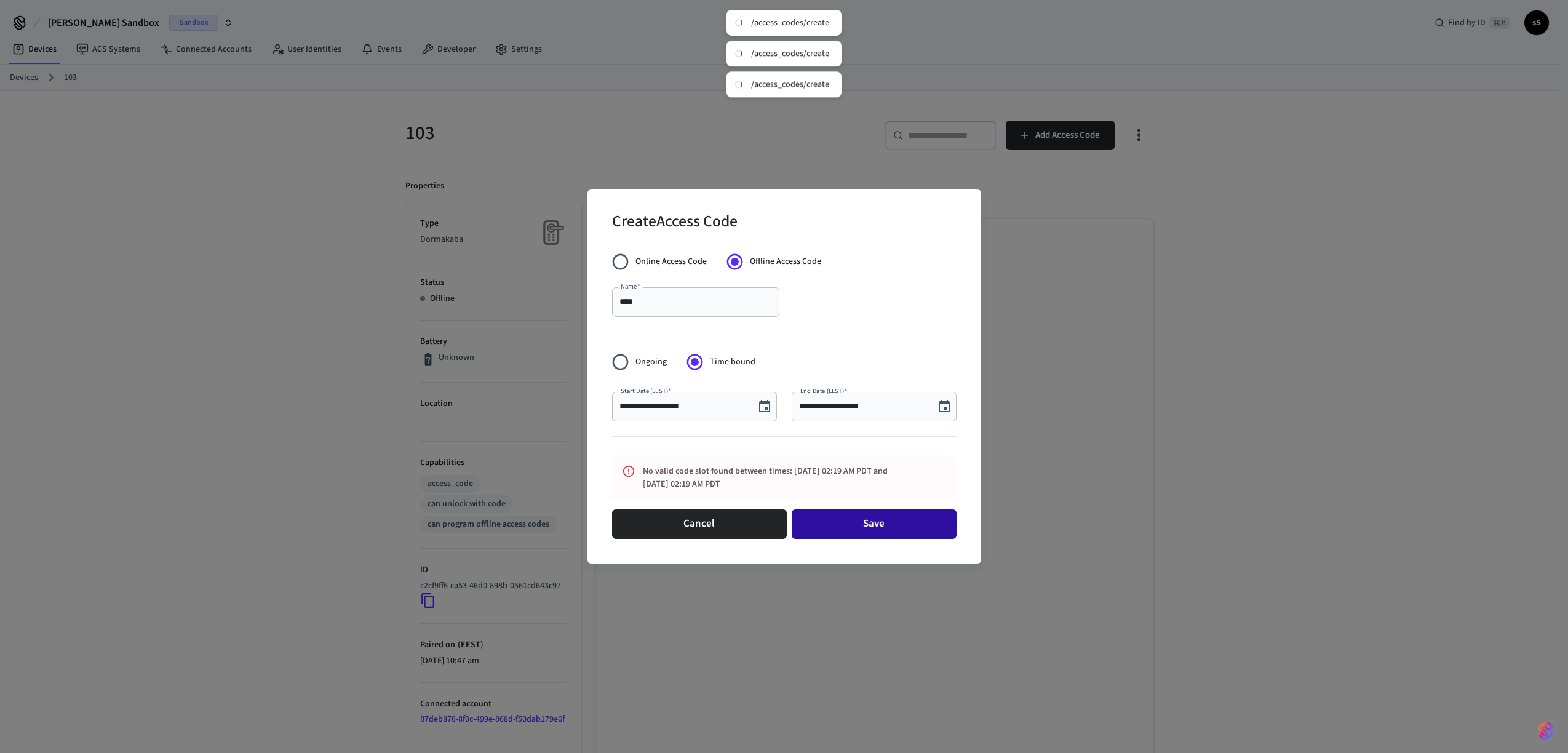
click at [923, 524] on button "Save" at bounding box center [873, 524] width 165 height 30
